Goal: Transaction & Acquisition: Purchase product/service

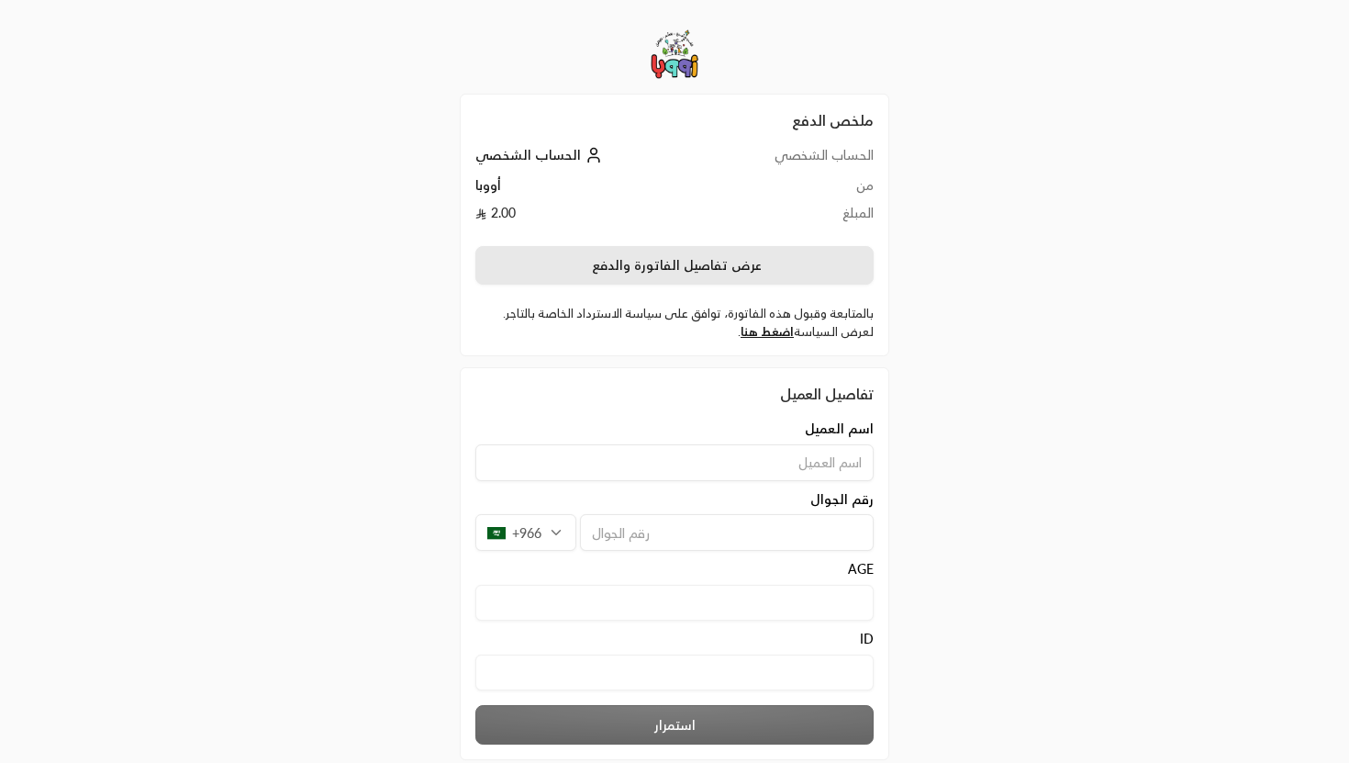
click at [617, 261] on button "عرض تفاصيل الفاتورة والدفع" at bounding box center [674, 265] width 398 height 39
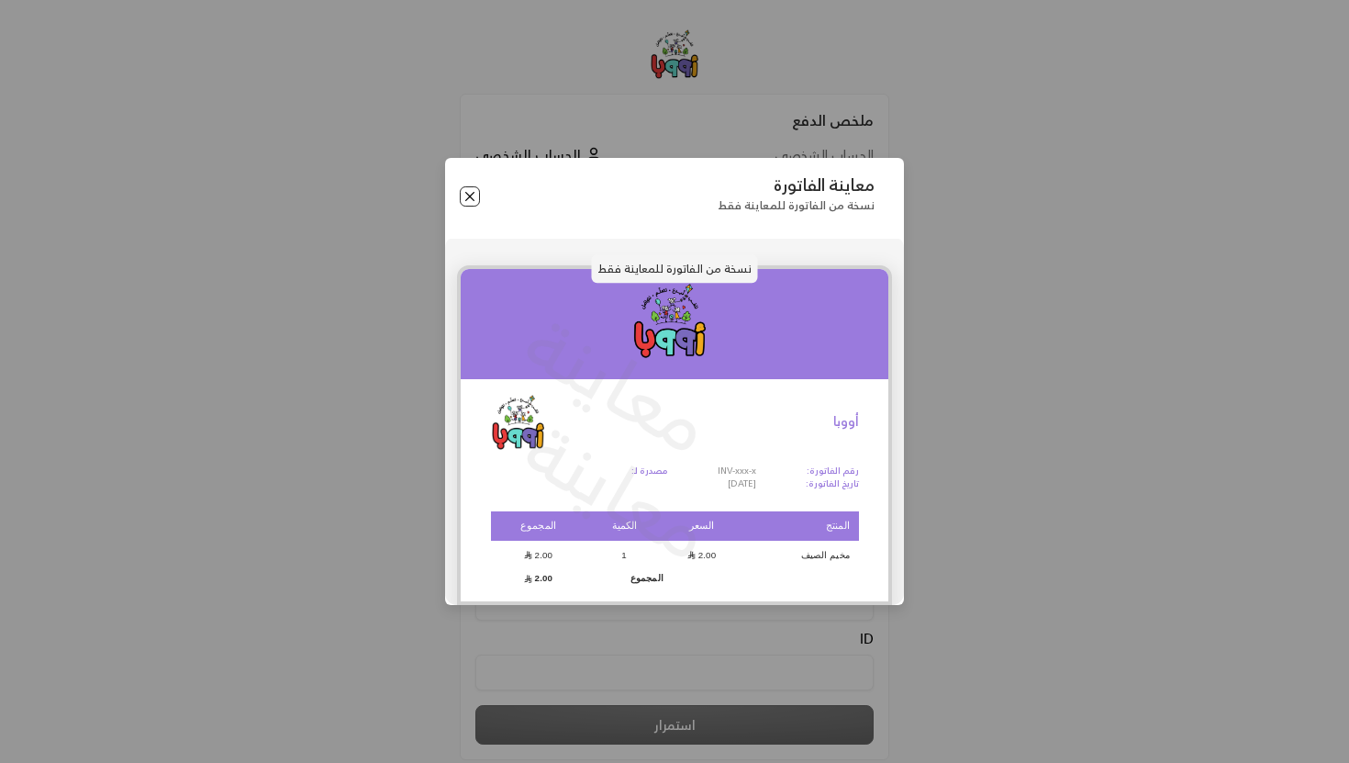
click at [473, 196] on button "Close" at bounding box center [470, 196] width 20 height 20
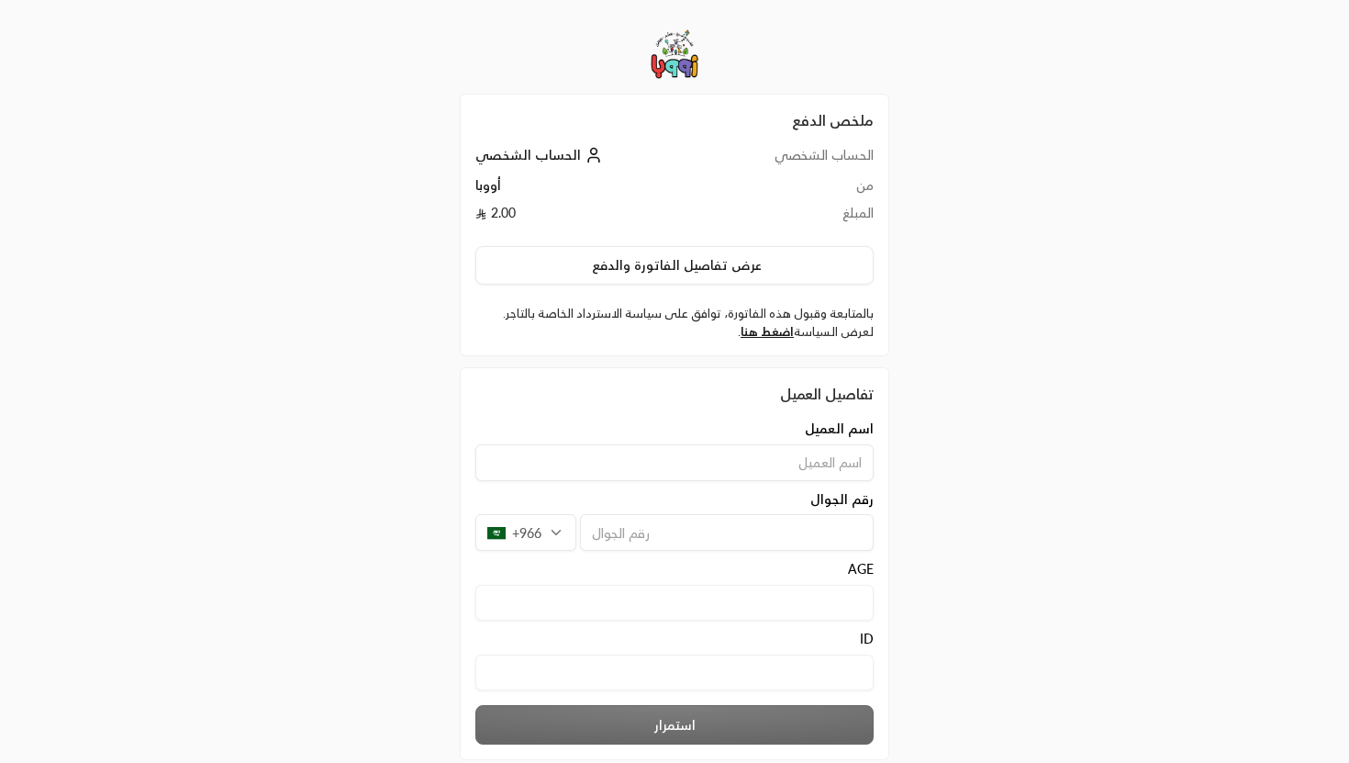
scroll to position [103, 0]
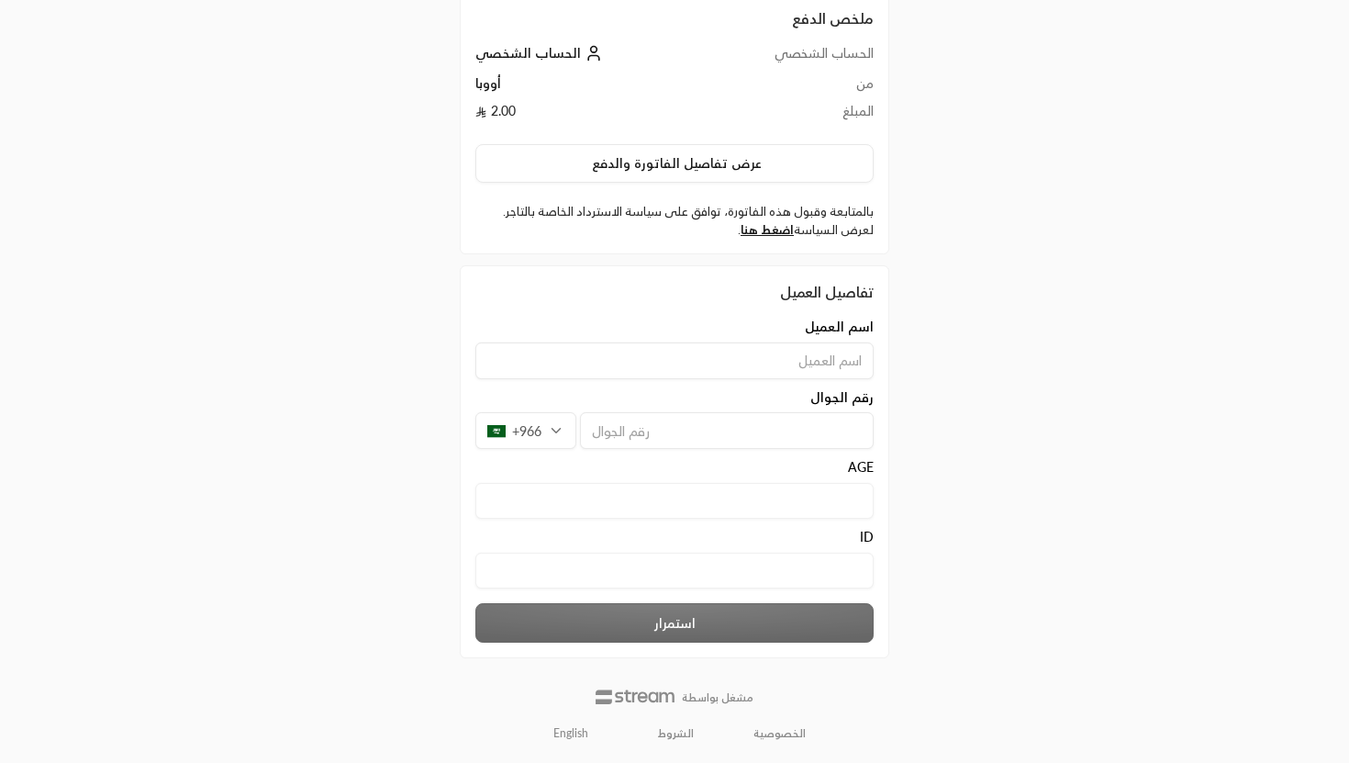
click at [735, 367] on input at bounding box center [674, 360] width 398 height 37
type input "[PERSON_NAME]"
click at [778, 436] on input "tel" at bounding box center [727, 430] width 294 height 37
type input "561040999"
click at [837, 492] on input "text" at bounding box center [674, 501] width 398 height 36
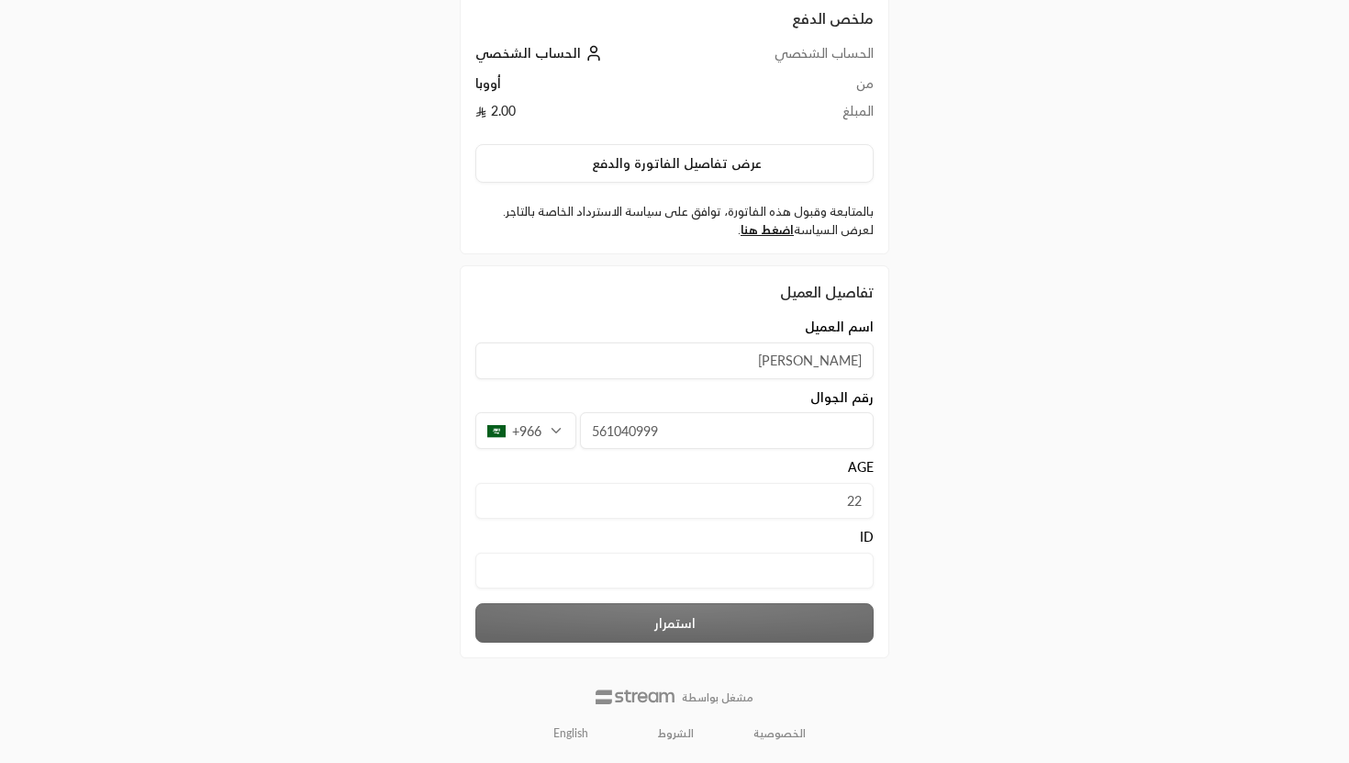
type input "22"
click at [842, 537] on div "ID" at bounding box center [674, 537] width 398 height 18
click at [836, 567] on input "text" at bounding box center [674, 570] width 398 height 36
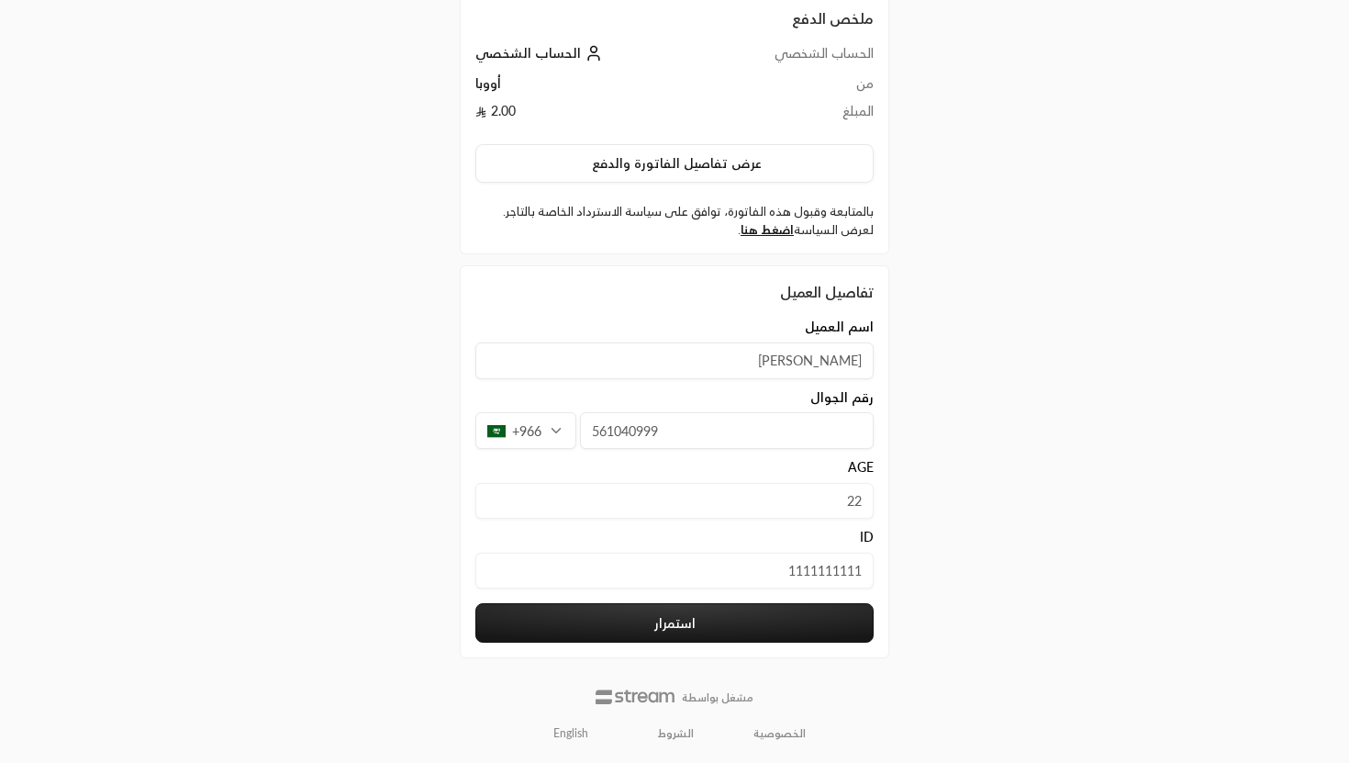
type input "1111111111"
click at [825, 619] on button "استمرار" at bounding box center [674, 622] width 398 height 39
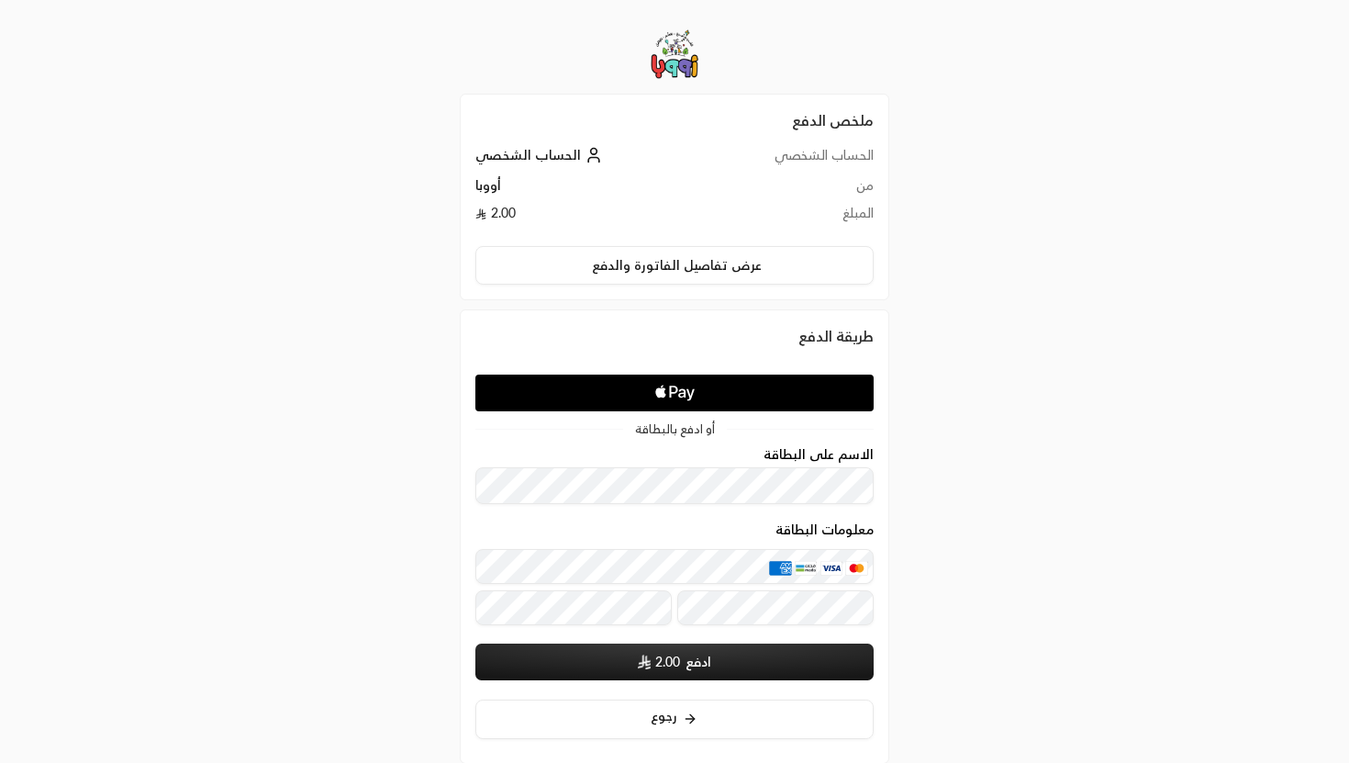
scroll to position [97, 0]
